Goal: Task Accomplishment & Management: Use online tool/utility

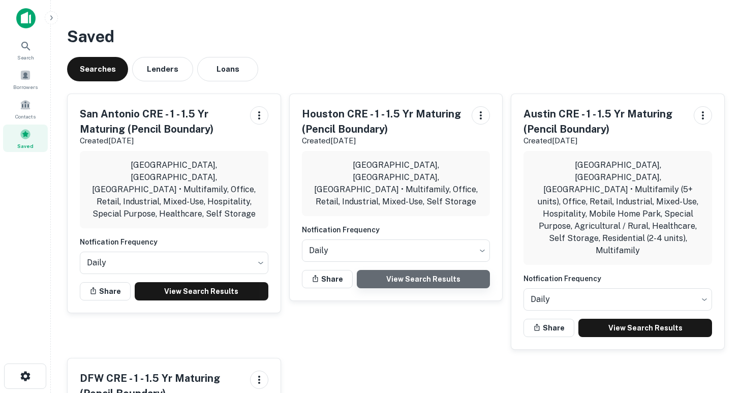
click at [416, 270] on link "View Search Results" at bounding box center [424, 279] width 134 height 18
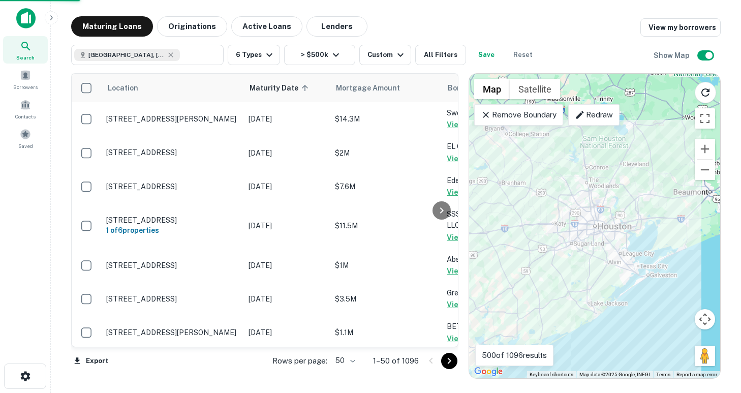
click at [348, 360] on body "Search Borrowers Contacts Saved Maturing Loans Originations Active Loans Lender…" at bounding box center [370, 196] width 741 height 393
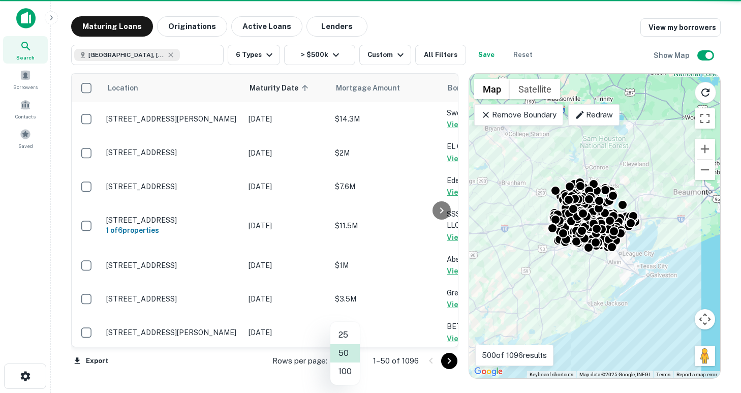
click at [344, 372] on li "100" at bounding box center [344, 371] width 29 height 18
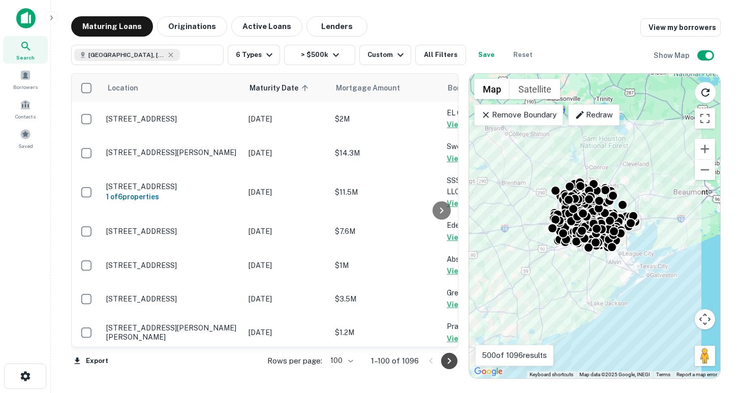
click at [449, 359] on icon "Go to next page" at bounding box center [450, 361] width 4 height 6
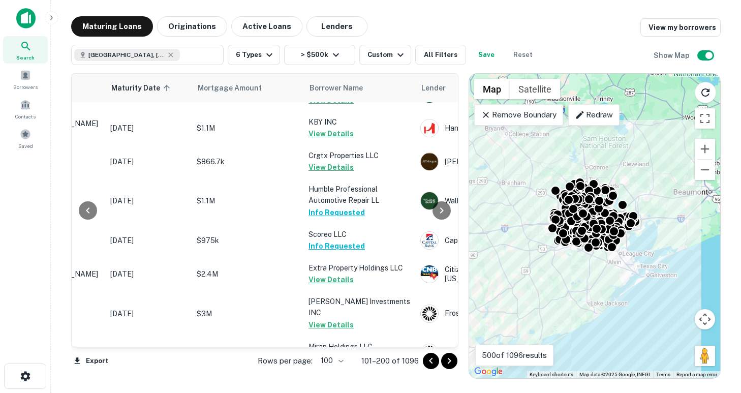
scroll to position [3008, 138]
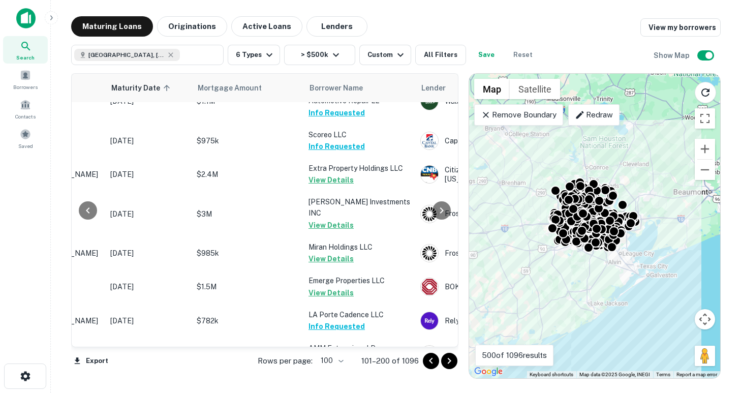
click at [451, 363] on icon "Go to next page" at bounding box center [449, 361] width 12 height 12
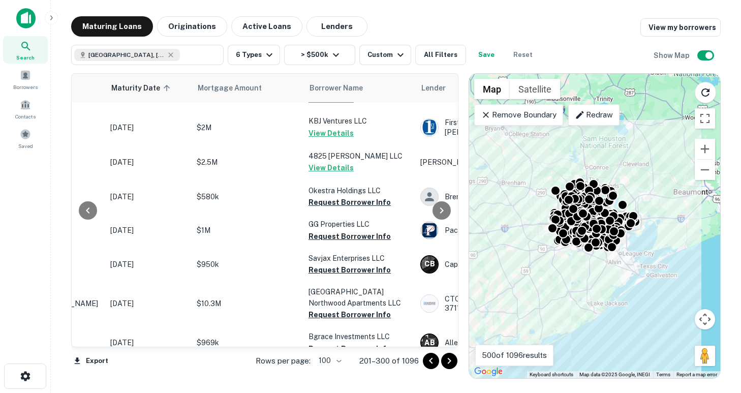
scroll to position [1681, 138]
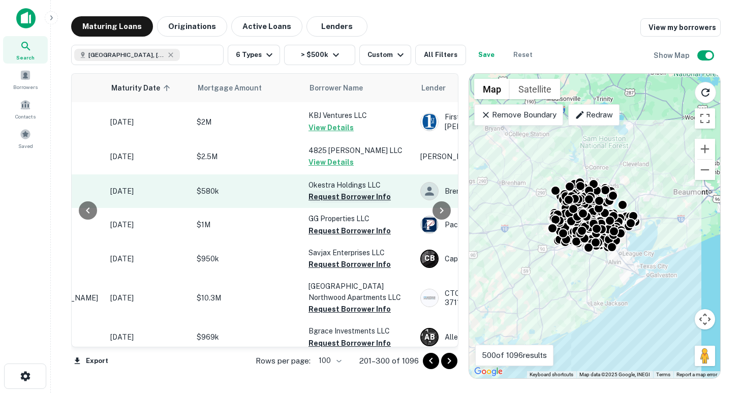
click at [347, 191] on button "Request Borrower Info" at bounding box center [349, 197] width 82 height 12
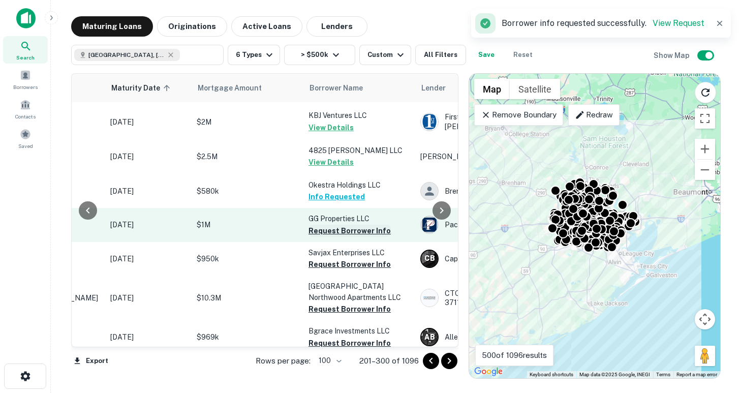
click at [340, 225] on button "Request Borrower Info" at bounding box center [349, 231] width 82 height 12
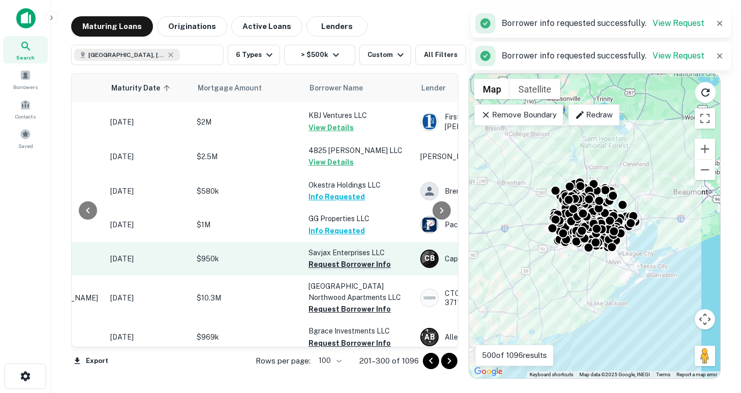
click at [341, 258] on button "Request Borrower Info" at bounding box center [349, 264] width 82 height 12
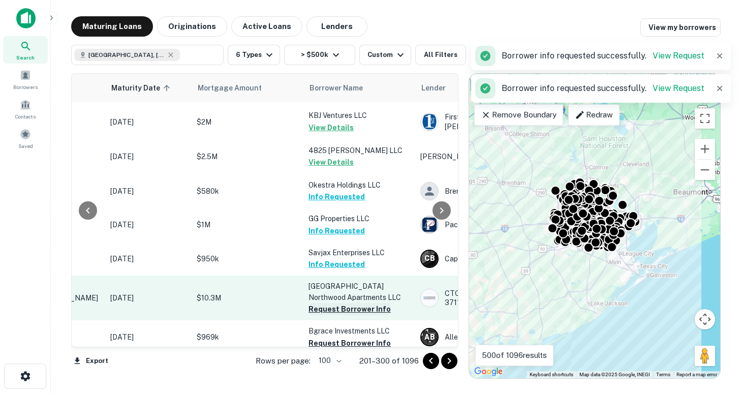
click at [342, 303] on button "Request Borrower Info" at bounding box center [349, 309] width 82 height 12
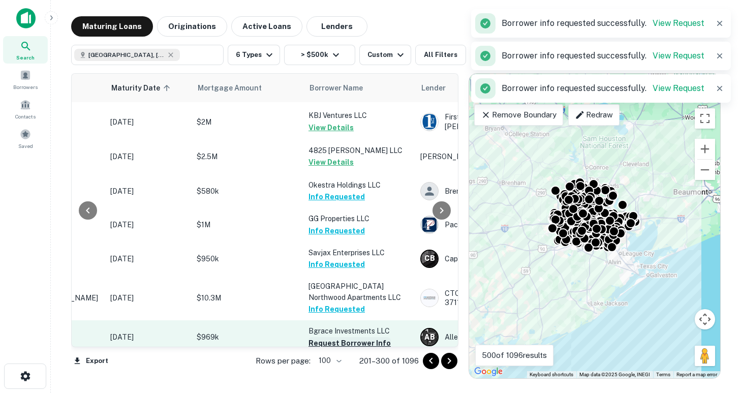
click at [340, 337] on button "Request Borrower Info" at bounding box center [349, 343] width 82 height 12
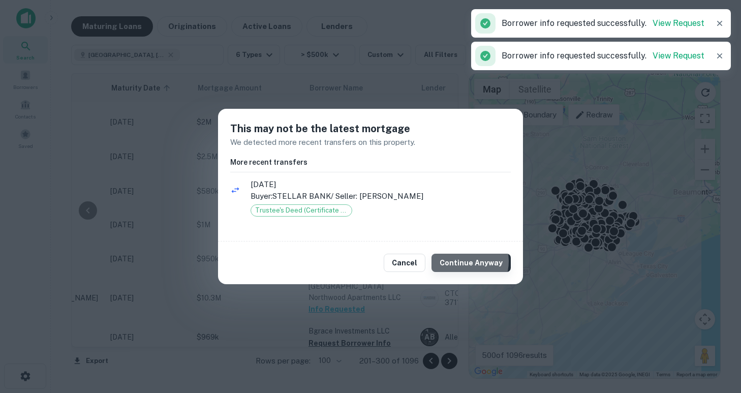
click at [466, 261] on button "Continue Anyway" at bounding box center [470, 263] width 79 height 18
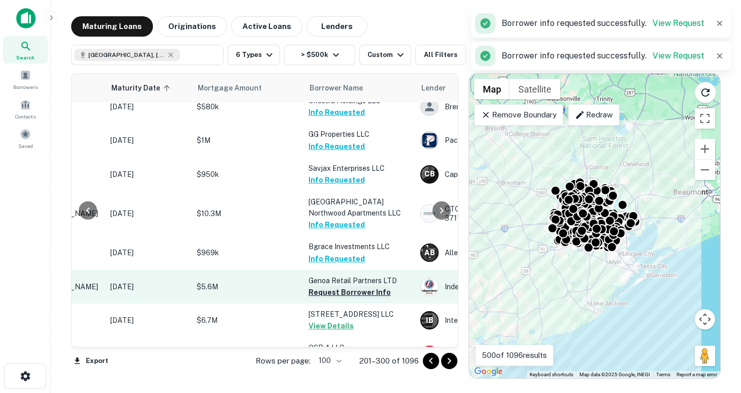
scroll to position [1801, 138]
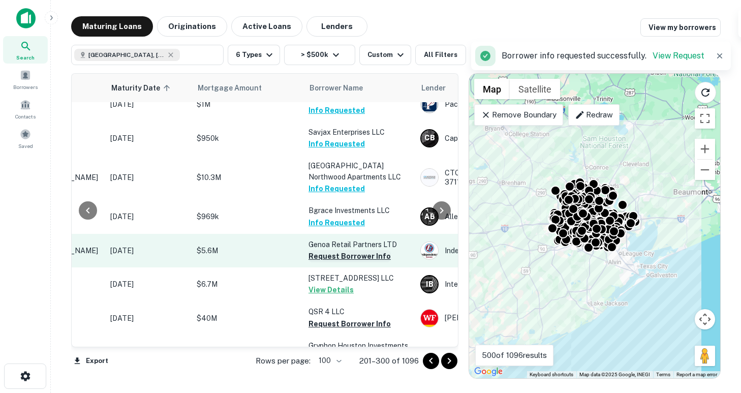
click at [345, 250] on button "Request Borrower Info" at bounding box center [349, 256] width 82 height 12
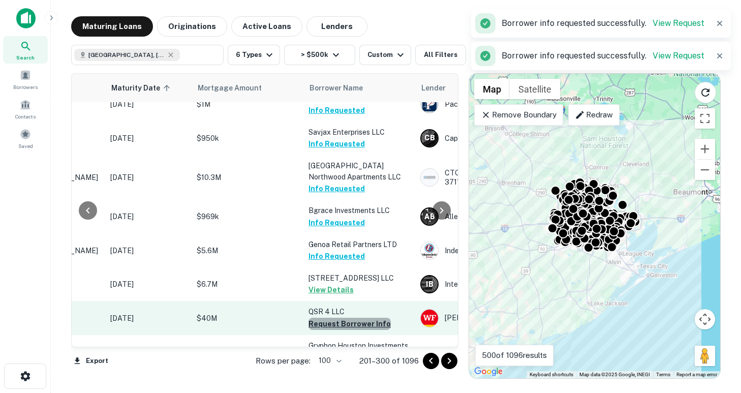
click at [349, 318] on button "Request Borrower Info" at bounding box center [349, 324] width 82 height 12
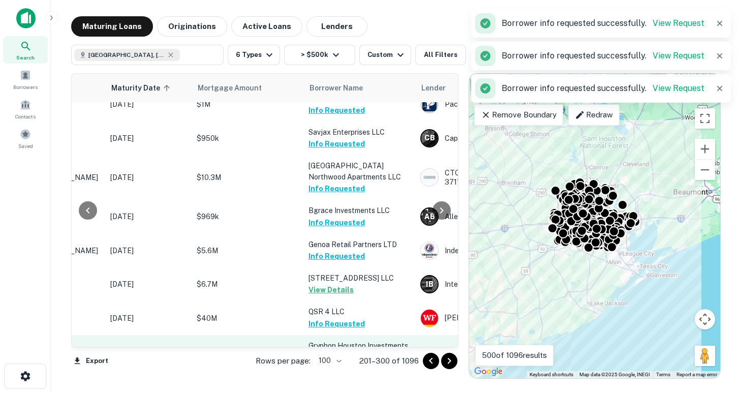
click at [348, 362] on button "Request Borrower Info" at bounding box center [349, 368] width 82 height 12
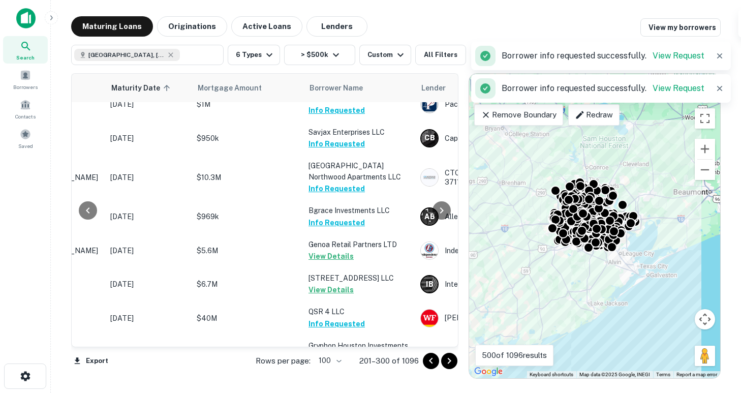
scroll to position [1948, 138]
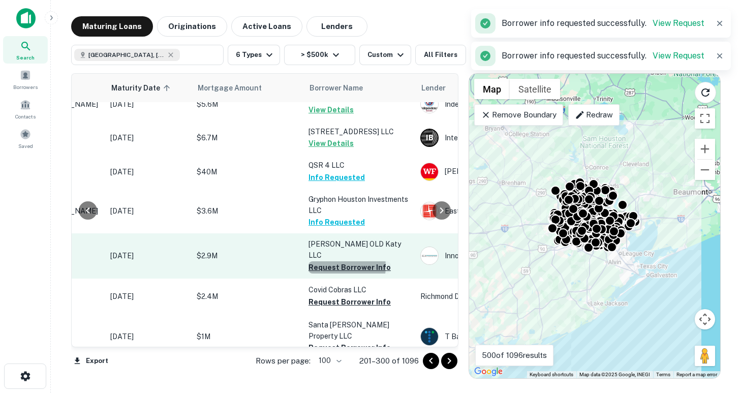
click at [338, 261] on button "Request Borrower Info" at bounding box center [349, 267] width 82 height 12
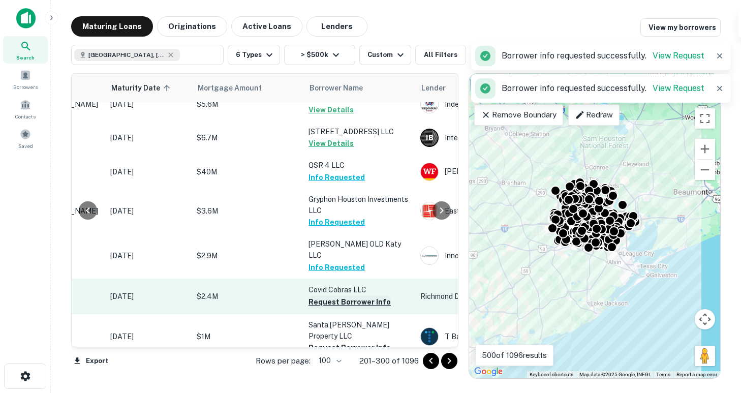
click at [342, 296] on button "Request Borrower Info" at bounding box center [349, 302] width 82 height 12
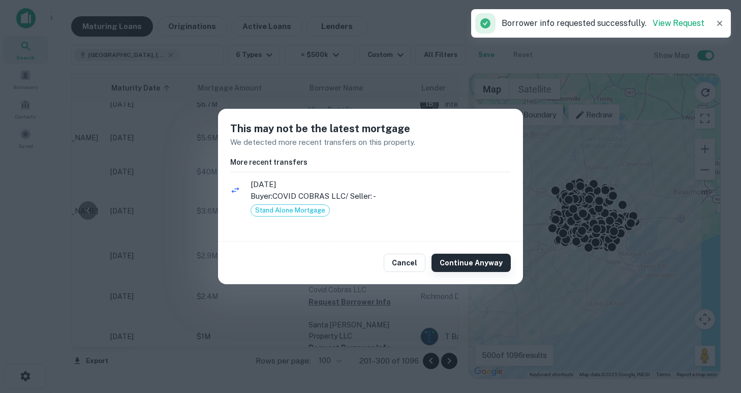
click at [463, 261] on button "Continue Anyway" at bounding box center [470, 263] width 79 height 18
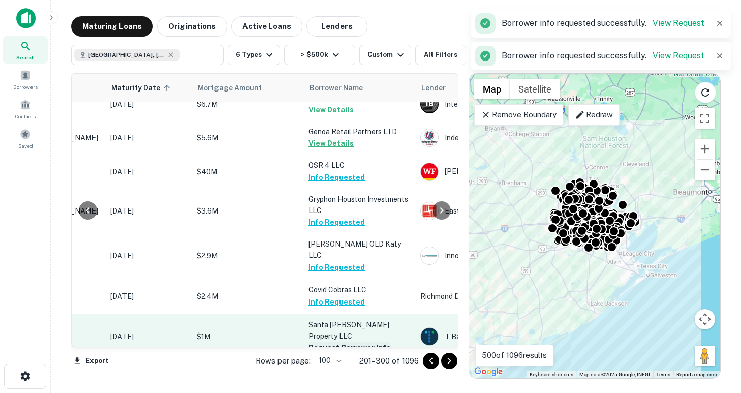
click at [341, 341] on button "Request Borrower Info" at bounding box center [349, 347] width 82 height 12
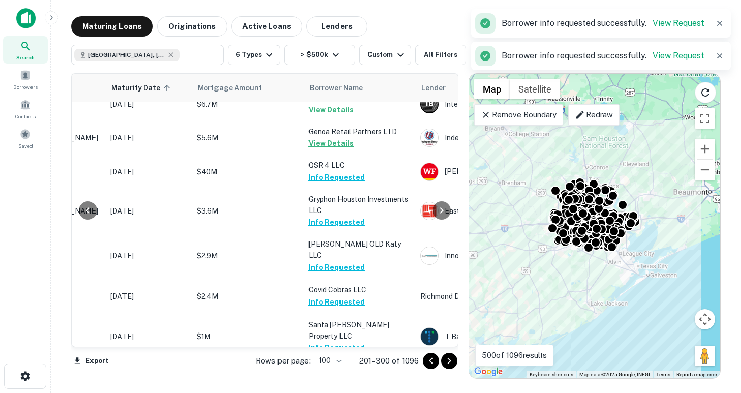
scroll to position [2052, 138]
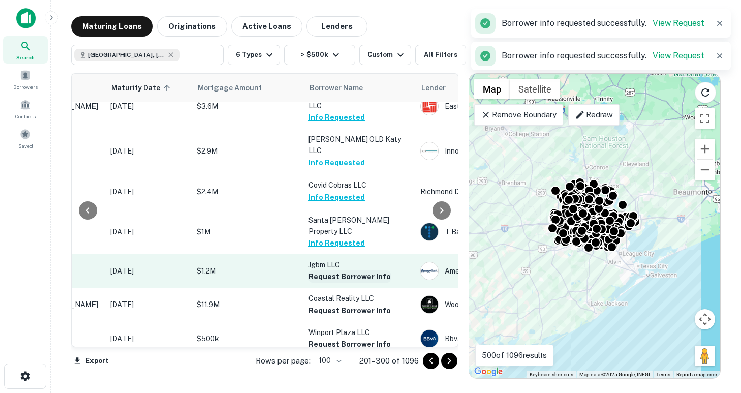
click at [342, 270] on button "Request Borrower Info" at bounding box center [349, 276] width 82 height 12
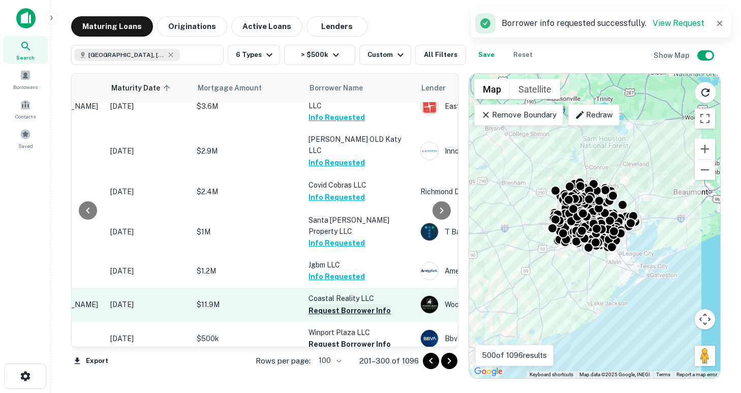
click at [343, 304] on button "Request Borrower Info" at bounding box center [349, 310] width 82 height 12
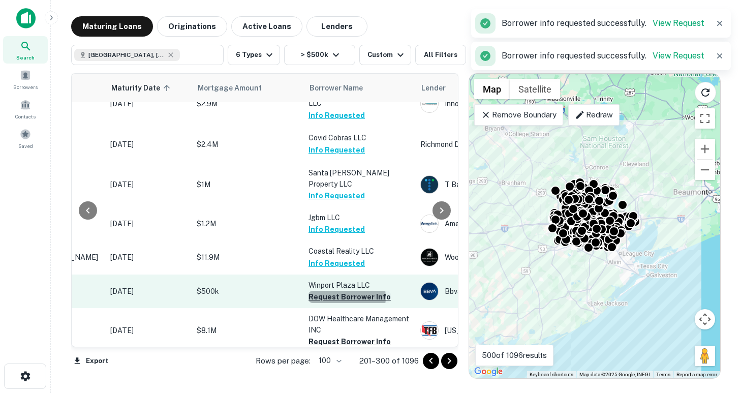
click at [341, 291] on button "Request Borrower Info" at bounding box center [349, 297] width 82 height 12
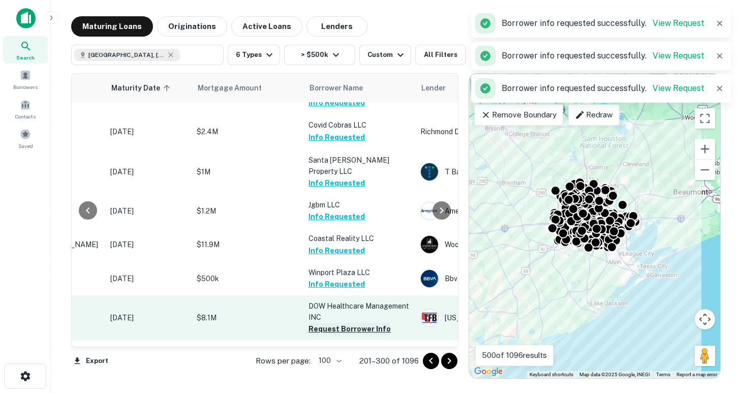
click at [339, 323] on button "Request Borrower Info" at bounding box center [349, 329] width 82 height 12
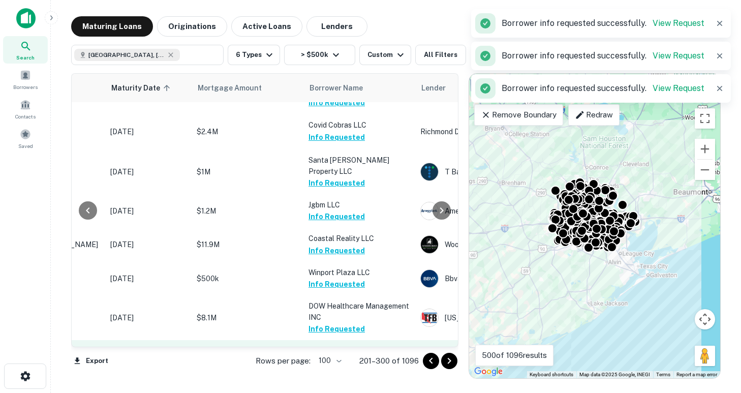
click at [340, 358] on button "Request Borrower Info" at bounding box center [349, 364] width 82 height 12
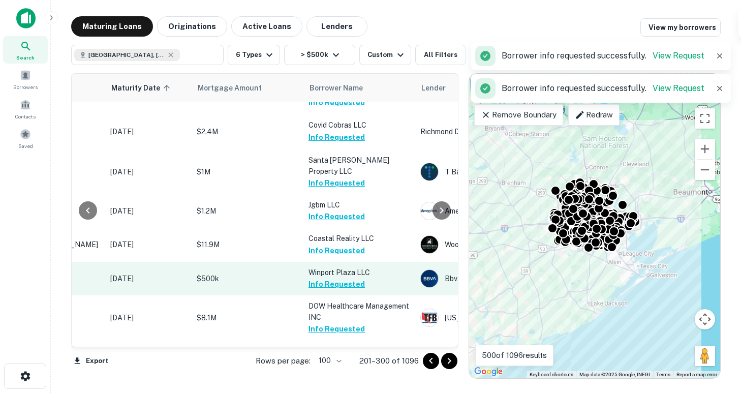
scroll to position [2222, 138]
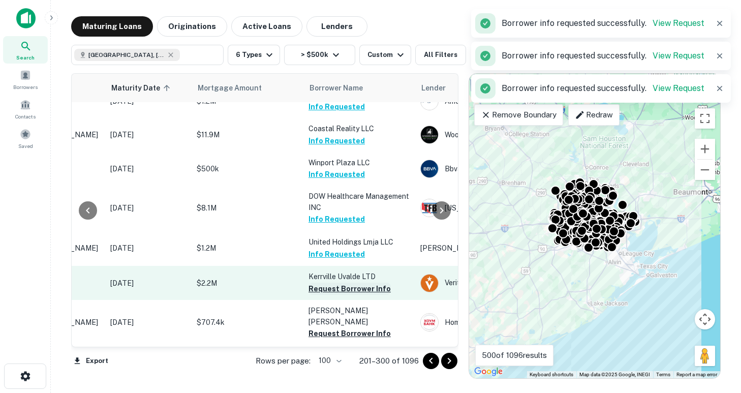
click at [335, 283] on button "Request Borrower Info" at bounding box center [349, 289] width 82 height 12
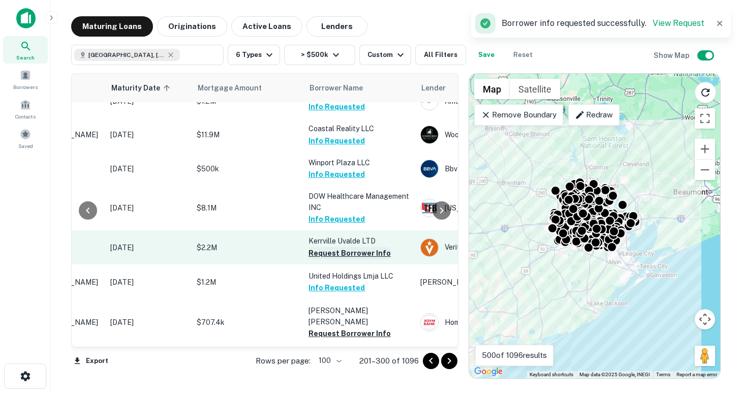
click at [347, 247] on button "Request Borrower Info" at bounding box center [349, 253] width 82 height 12
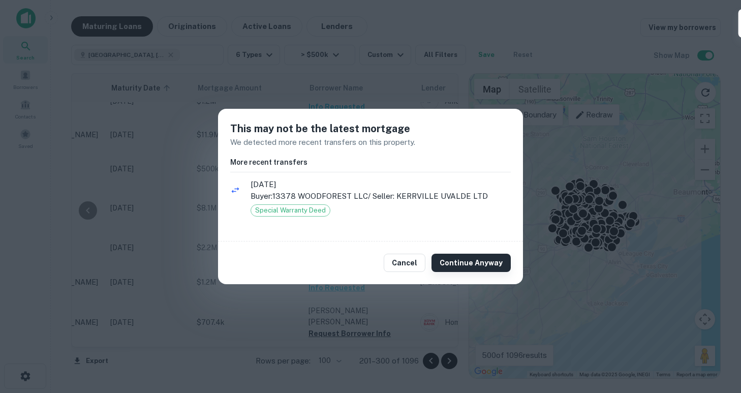
click at [453, 260] on button "Continue Anyway" at bounding box center [470, 263] width 79 height 18
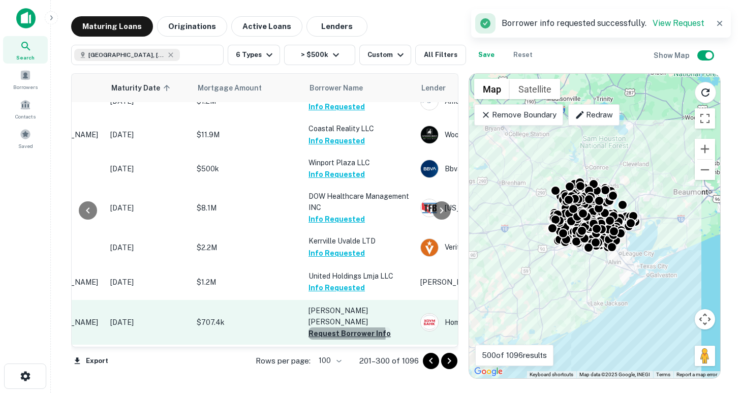
click at [341, 327] on button "Request Borrower Info" at bounding box center [349, 333] width 82 height 12
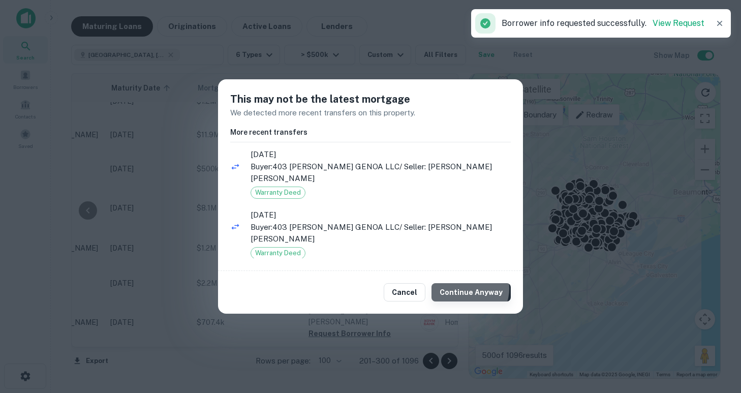
click at [471, 283] on button "Continue Anyway" at bounding box center [470, 292] width 79 height 18
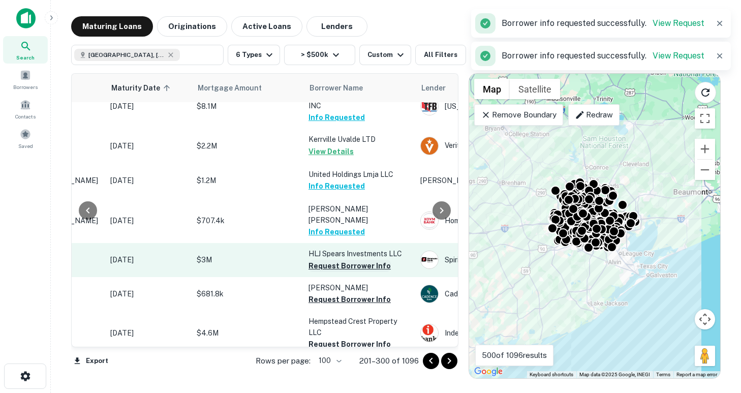
scroll to position [2323, 138]
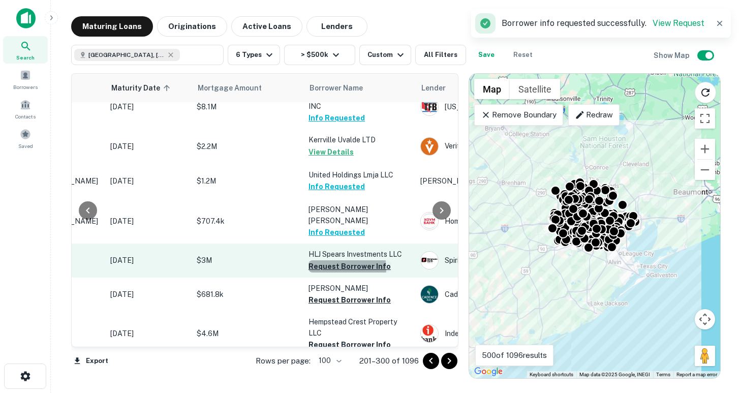
click at [341, 260] on button "Request Borrower Info" at bounding box center [349, 266] width 82 height 12
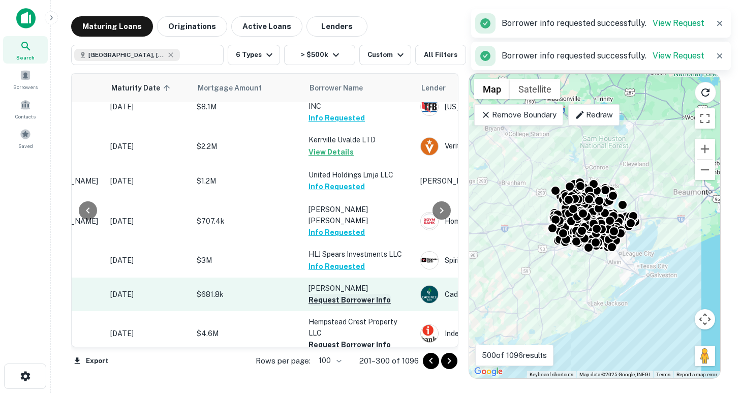
click at [343, 294] on button "Request Borrower Info" at bounding box center [349, 300] width 82 height 12
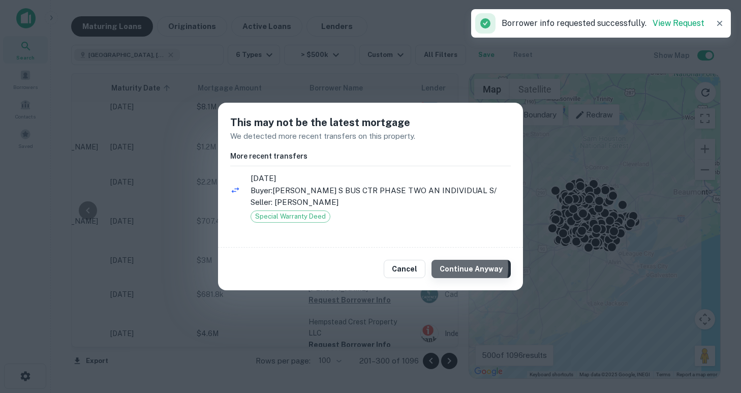
click at [448, 268] on button "Continue Anyway" at bounding box center [470, 269] width 79 height 18
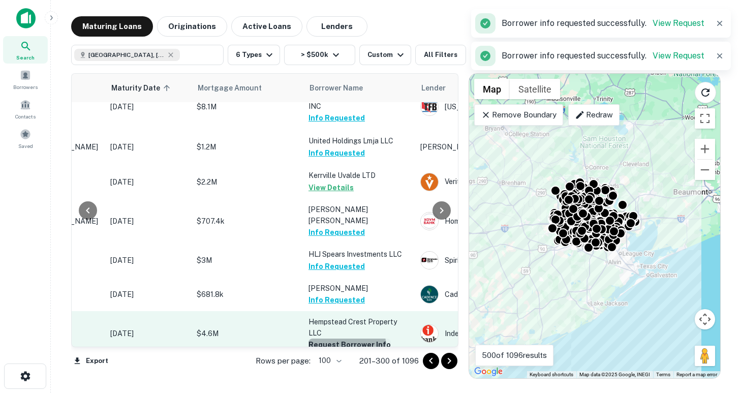
click at [342, 338] on button "Request Borrower Info" at bounding box center [349, 344] width 82 height 12
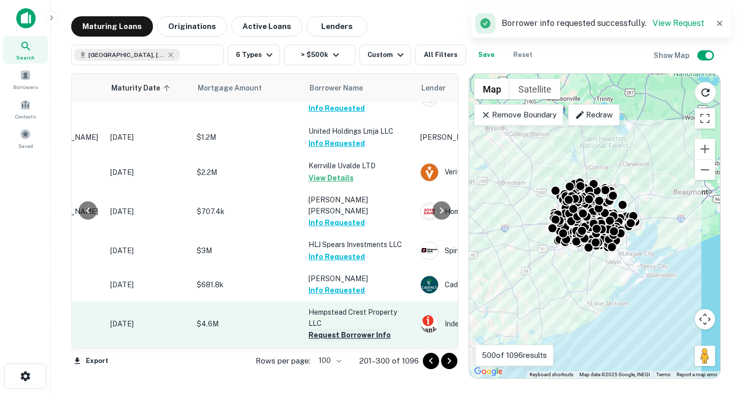
scroll to position [2335, 138]
